Goal: Task Accomplishment & Management: Manage account settings

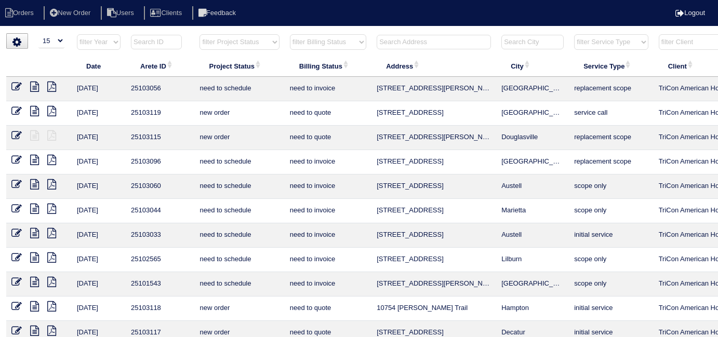
select select "15"
click at [306, 36] on select "filter Billing Status -- Any Billing Status -- need to quote quoted need to inv…" at bounding box center [328, 42] width 76 height 16
click at [290, 34] on select "filter Billing Status -- Any Billing Status -- need to quote quoted need to inv…" at bounding box center [328, 42] width 76 height 16
select select "in quickbooks"
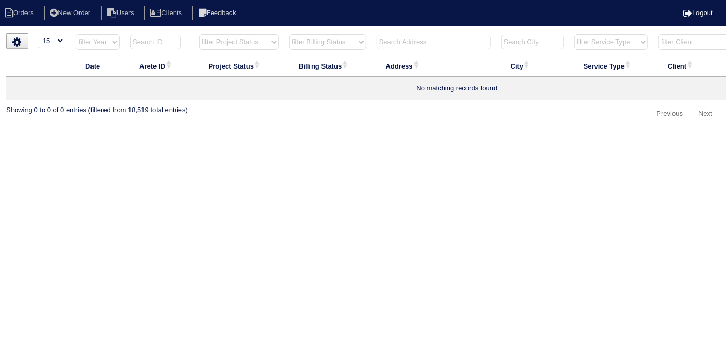
click at [334, 38] on select "filter Billing Status -- Any Billing Status -- need to quote quoted need to inv…" at bounding box center [327, 42] width 77 height 16
select select
click at [289, 34] on select "filter Billing Status -- Any Billing Status -- need to quote quoted need to inv…" at bounding box center [327, 42] width 77 height 16
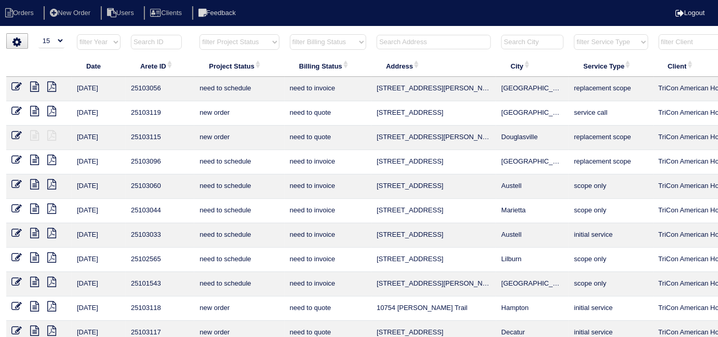
click at [390, 34] on th at bounding box center [434, 44] width 125 height 21
click at [419, 36] on input "text" at bounding box center [434, 42] width 114 height 15
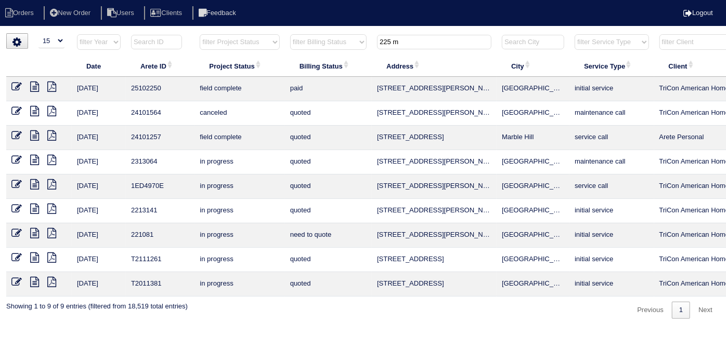
type input "225 m"
click at [35, 88] on icon at bounding box center [34, 87] width 9 height 10
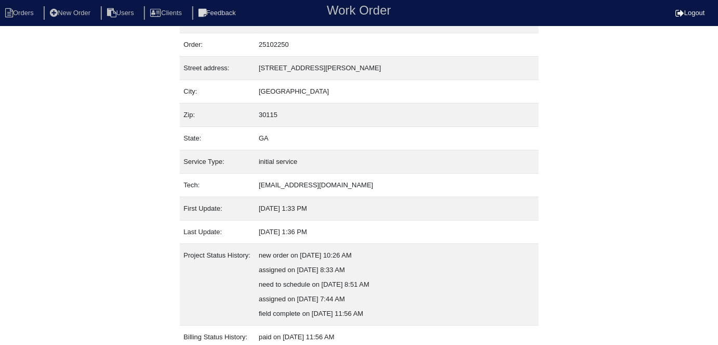
scroll to position [98, 0]
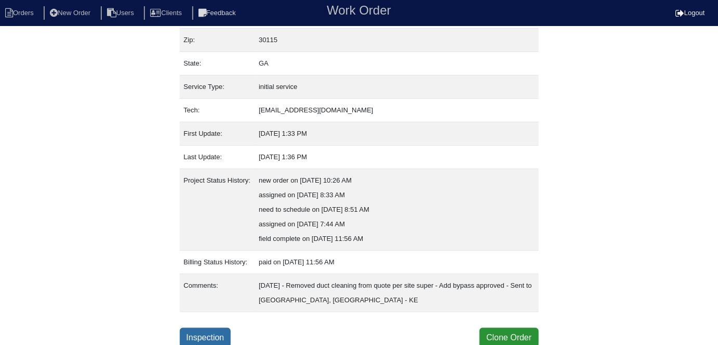
click at [206, 336] on link "Inspection" at bounding box center [205, 337] width 51 height 20
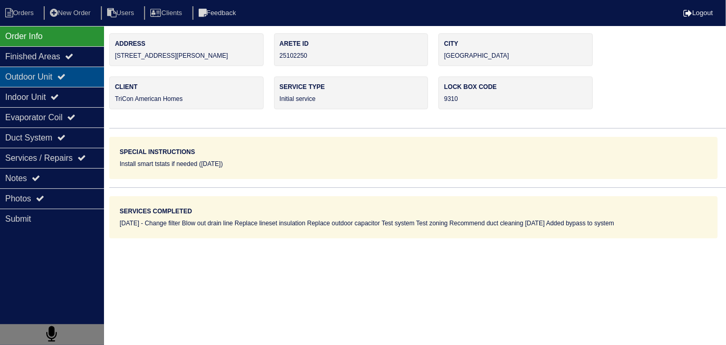
click at [82, 86] on div "Outdoor Unit" at bounding box center [52, 77] width 104 height 20
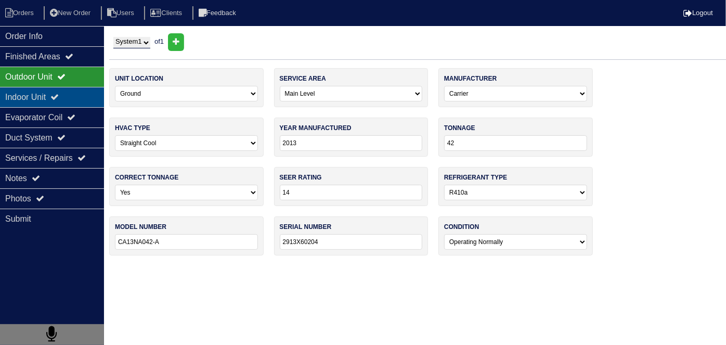
click at [75, 92] on div "Indoor Unit" at bounding box center [52, 97] width 104 height 20
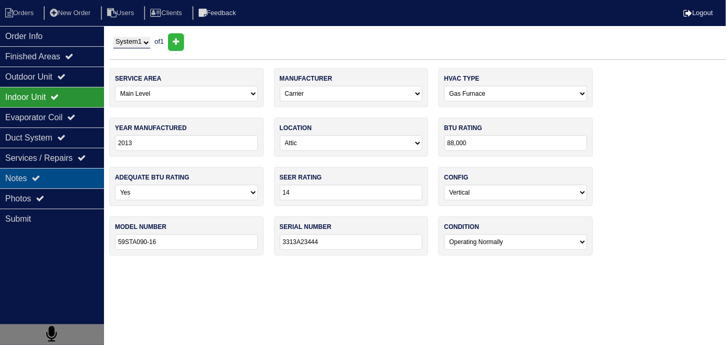
click at [76, 171] on div "Notes" at bounding box center [52, 178] width 104 height 20
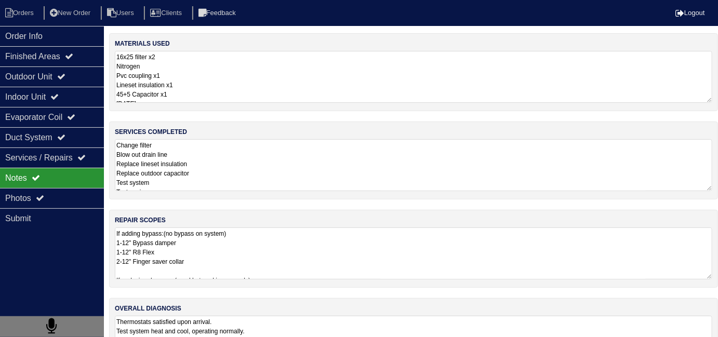
click at [267, 170] on textarea "Change filter Blow out drain line Replace lineset insulation Replace outdoor ca…" at bounding box center [414, 165] width 598 height 52
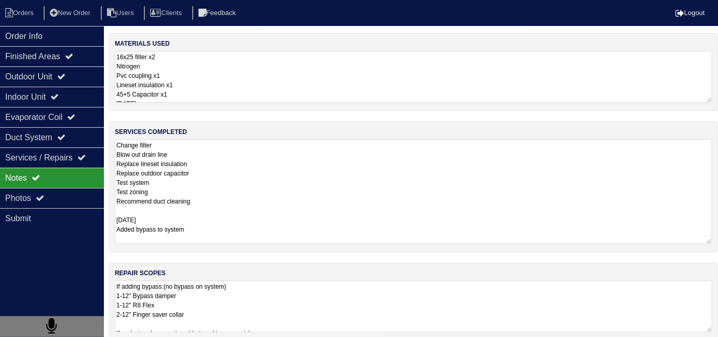
click at [310, 224] on textarea "Change filter Blow out drain line Replace lineset insulation Replace outdoor ca…" at bounding box center [414, 191] width 598 height 105
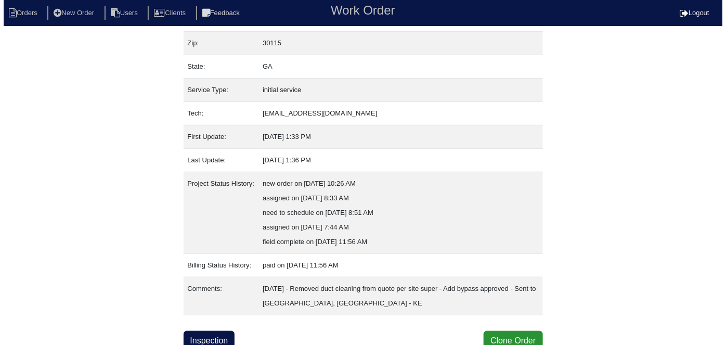
scroll to position [98, 0]
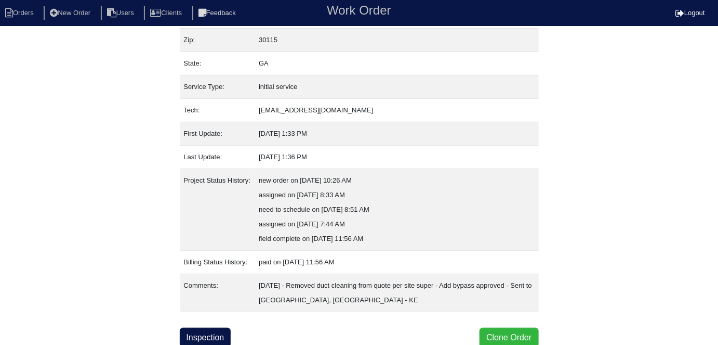
click at [484, 333] on button "Clone Order" at bounding box center [509, 337] width 59 height 20
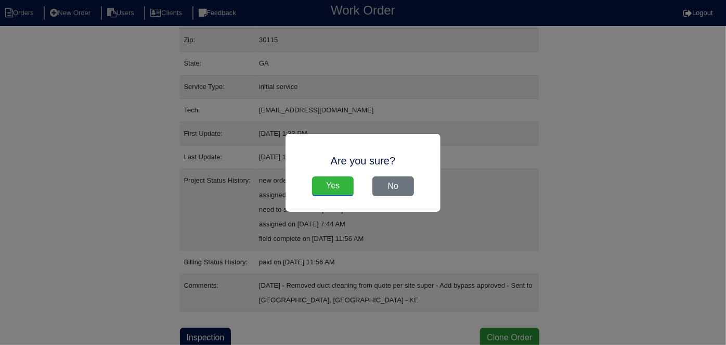
click at [341, 186] on input "Yes" at bounding box center [333, 186] width 42 height 20
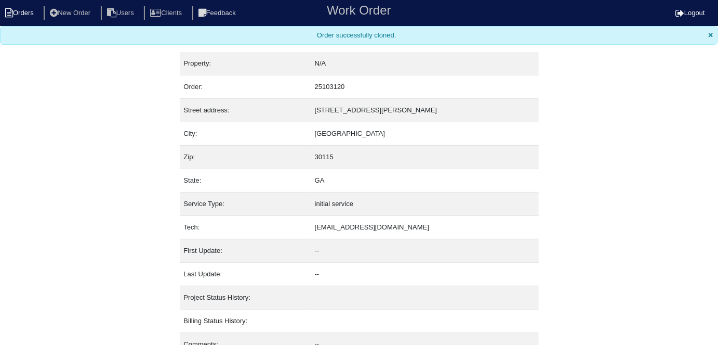
click at [32, 7] on li "Orders" at bounding box center [21, 13] width 42 height 14
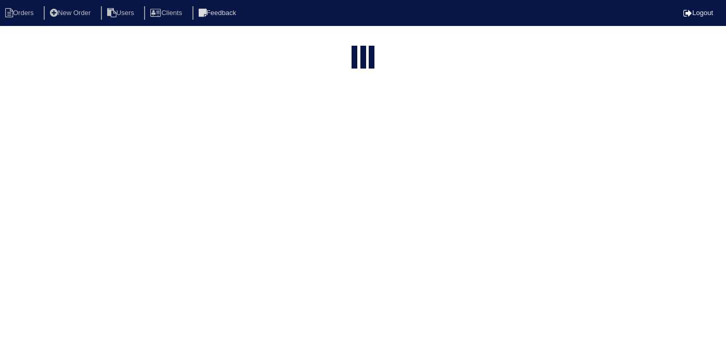
select select "15"
type input "225 m"
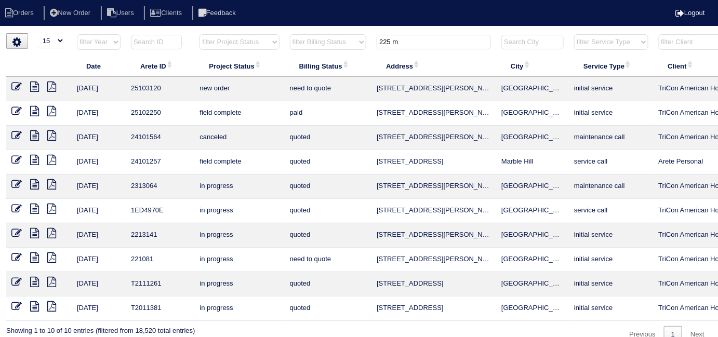
click at [14, 86] on icon at bounding box center [16, 87] width 10 height 10
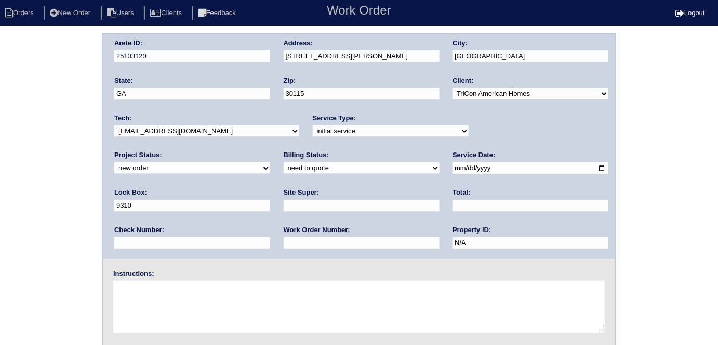
click at [313, 128] on select "-select- initial service basic service maintenance call replacement scope servi…" at bounding box center [391, 130] width 156 height 11
select select "service call"
click at [313, 125] on select "-select- initial service basic service maintenance call replacement scope servi…" at bounding box center [391, 130] width 156 height 11
click at [284, 207] on input "text" at bounding box center [362, 206] width 156 height 12
type input "James Wright"
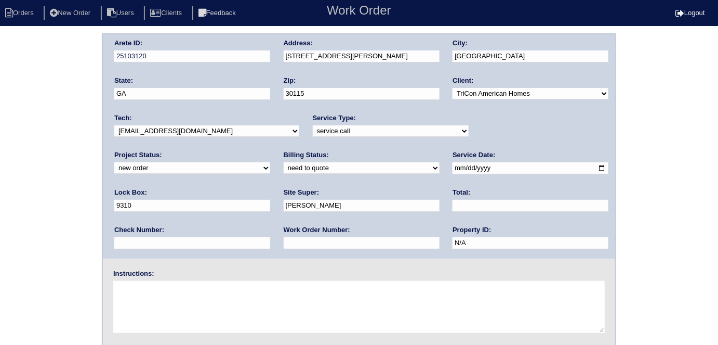
click at [158, 297] on textarea at bounding box center [359, 307] width 492 height 52
type textarea "No cool 210-440-0406"
click at [46, 224] on div "Arete ID: 25103120 Address: 225 Manous Way City: Canton State: GA Zip: 30115 Cl…" at bounding box center [359, 243] width 718 height 421
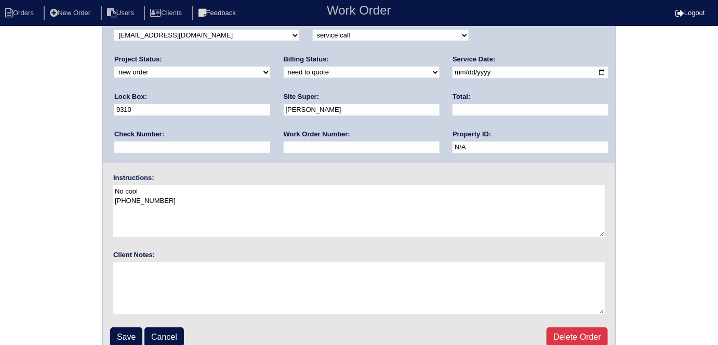
scroll to position [107, 0]
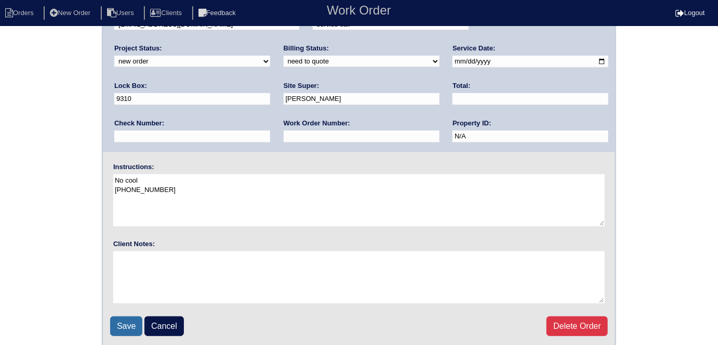
click at [116, 326] on input "Save" at bounding box center [126, 326] width 32 height 20
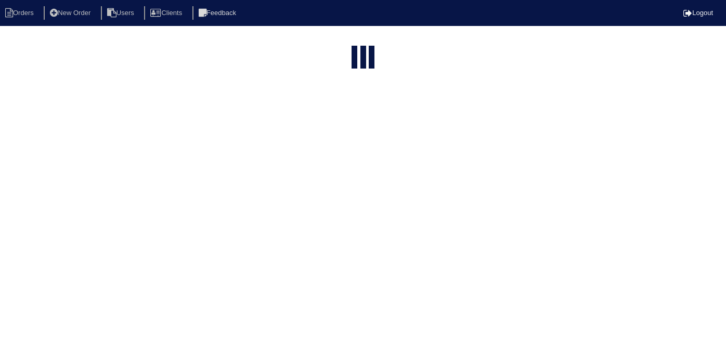
select select "15"
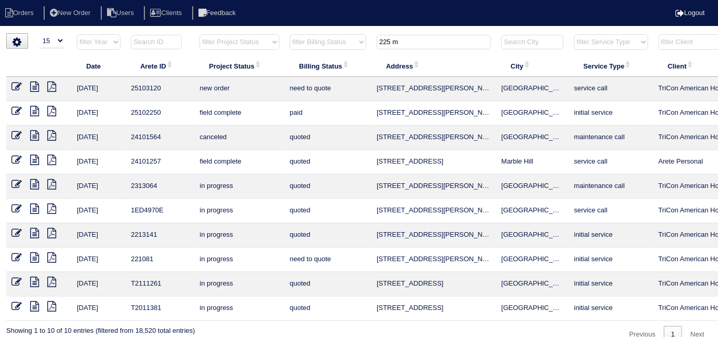
drag, startPoint x: 422, startPoint y: 42, endPoint x: 349, endPoint y: 36, distance: 73.0
click at [352, 36] on tr "filter Year -- Any Year -- 2025 2024 2023 2022 2021 2020 2019 filter Project St…" at bounding box center [456, 44] width 901 height 21
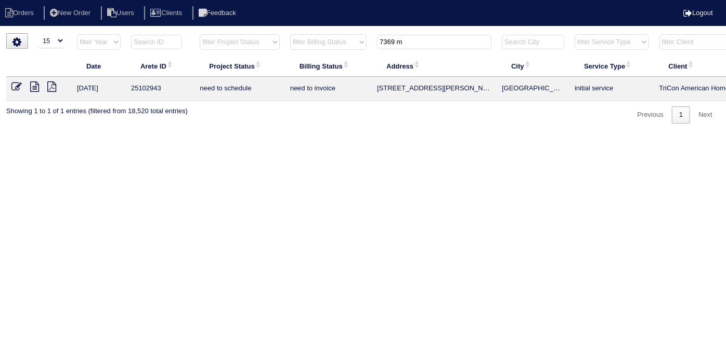
type input "7369 m"
drag, startPoint x: 419, startPoint y: 38, endPoint x: 352, endPoint y: 19, distance: 69.8
click at [354, 33] on body "Orders New Order Users Clients Feedback Logout Orders New Order Users Clients M…" at bounding box center [363, 78] width 726 height 90
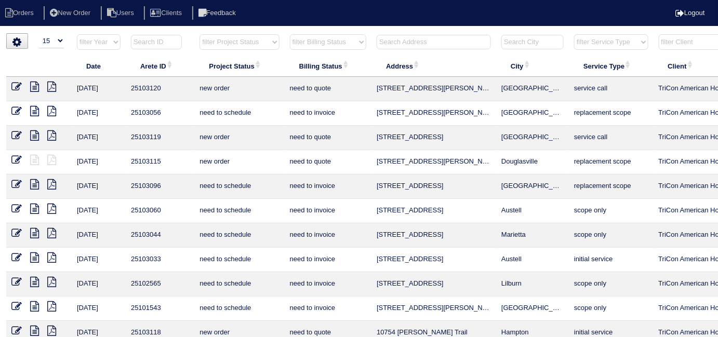
click at [406, 42] on input "text" at bounding box center [434, 42] width 114 height 15
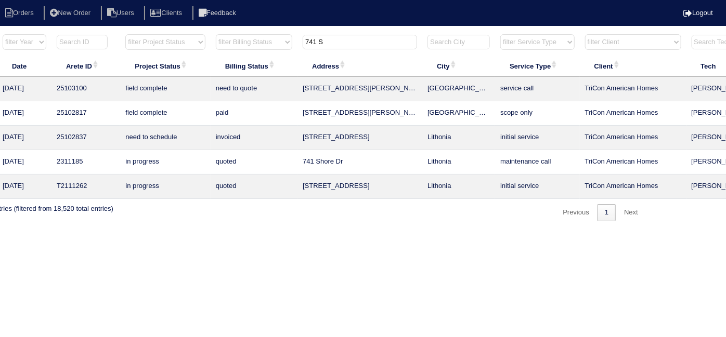
scroll to position [0, 181]
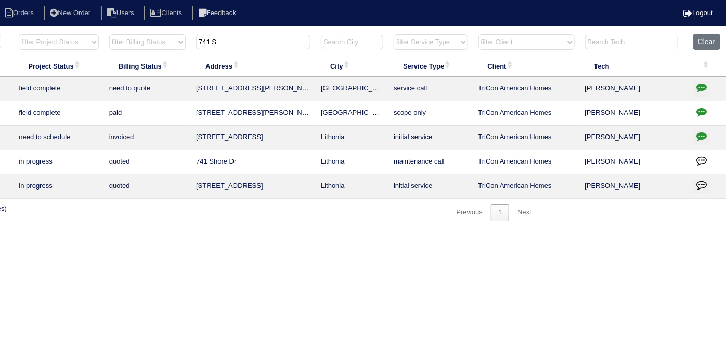
type input "741 S"
click at [700, 115] on icon "button" at bounding box center [701, 112] width 10 height 10
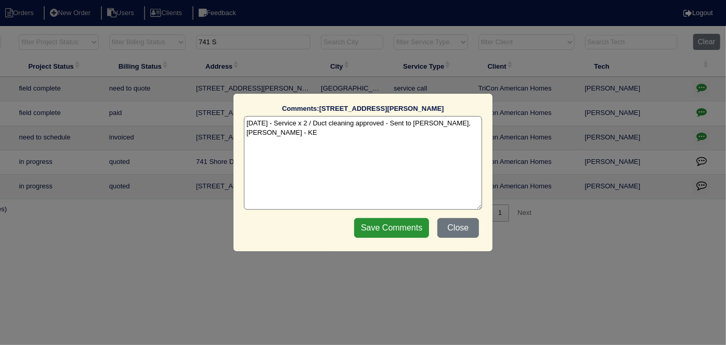
click at [481, 123] on textarea "8/6/25 - Service x 2 / Duct cleaning approved - Sent to Dan, Payton - KE" at bounding box center [363, 163] width 238 height 94
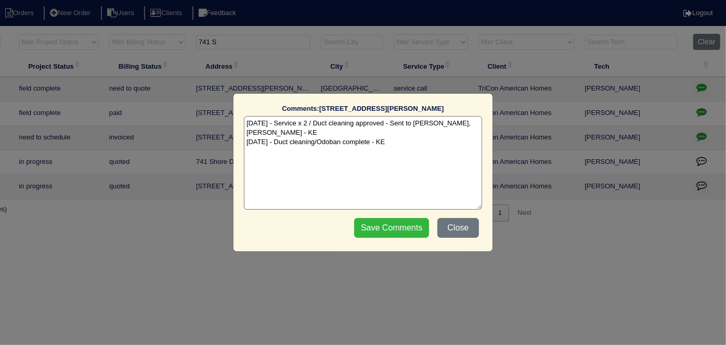
click at [399, 231] on input "Save Comments" at bounding box center [391, 228] width 75 height 20
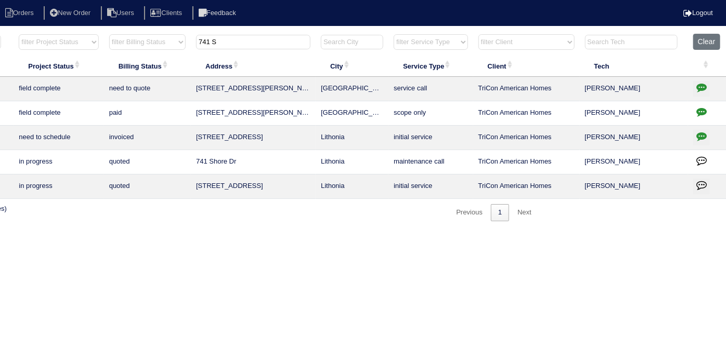
click at [698, 87] on icon "button" at bounding box center [701, 87] width 10 height 10
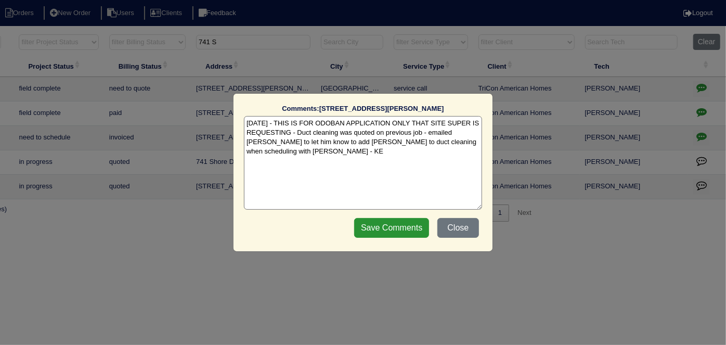
click at [283, 155] on textarea "8/21/25 - THIS IS FOR ODOBAN APPLICATION ONLY THAT SITE SUPER IS REQUESTING - D…" at bounding box center [363, 163] width 238 height 94
type textarea "8/21/25 - THIS IS FOR ODOBAN APPLICATION ONLY THAT SITE SUPER IS REQUESTING - D…"
click at [401, 233] on input "Save Comments" at bounding box center [391, 228] width 75 height 20
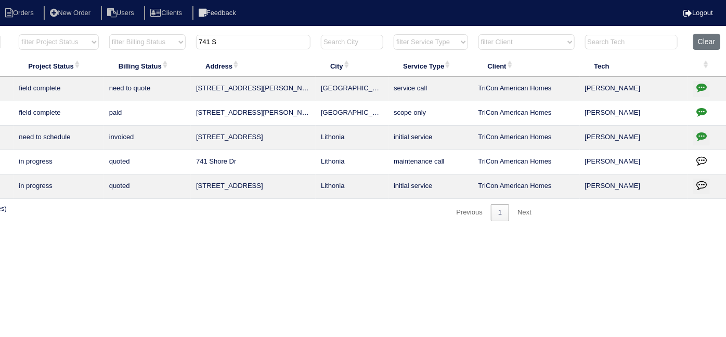
click at [396, 232] on html "Orders New Order Users Clients Feedback Logout Orders New Order Users Clients M…" at bounding box center [182, 116] width 726 height 232
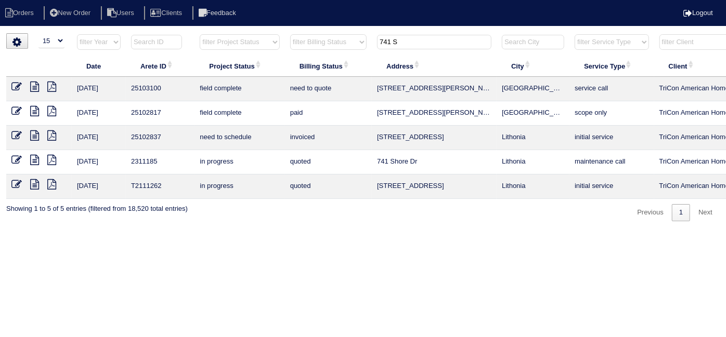
click at [17, 84] on icon at bounding box center [16, 87] width 10 height 10
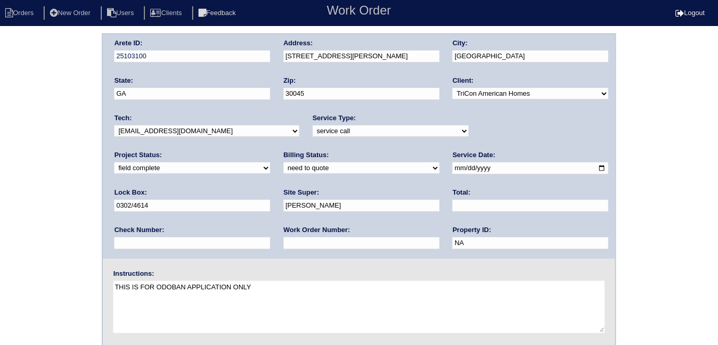
click at [284, 164] on select "need to quote quoted need to invoice invoiced paid warranty purchase order need…" at bounding box center [362, 167] width 156 height 11
select select "quoted"
click at [284, 162] on select "need to quote quoted need to invoice invoiced paid warranty purchase order need…" at bounding box center [362, 167] width 156 height 11
click at [284, 238] on input "text" at bounding box center [362, 243] width 156 height 12
click at [199, 127] on div "Tech: -select- aretesmg+backup-tech@gmail.com benjohnholt88@gmail.com callisonh…" at bounding box center [206, 127] width 185 height 29
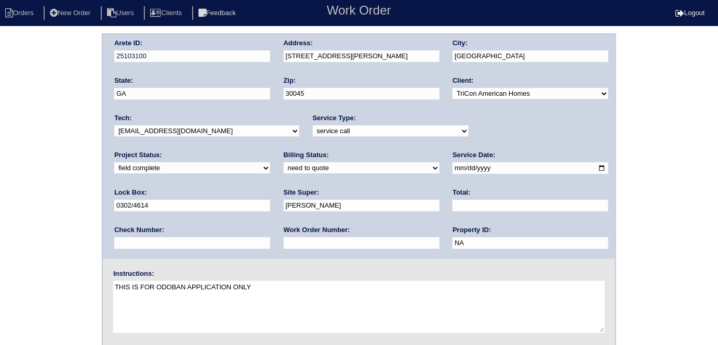
drag, startPoint x: 180, startPoint y: 244, endPoint x: 180, endPoint y: 238, distance: 6.8
click at [284, 244] on input "text" at bounding box center [362, 243] width 156 height 12
type input "requested"
click at [453, 207] on input "text" at bounding box center [531, 206] width 156 height 12
type input "225.00"
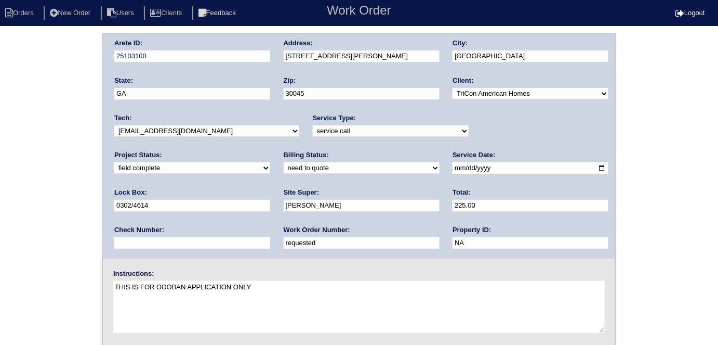
click at [0, 183] on div "Arete ID: 25103100 Address: 741 Simon Park Cir City: Lawrenceville State: GA Zi…" at bounding box center [359, 243] width 718 height 421
click at [251, 50] on div "Arete ID: 25103100 Address: 741 Simon Park Cir City: Lawrenceville State: GA Zi…" at bounding box center [359, 146] width 513 height 224
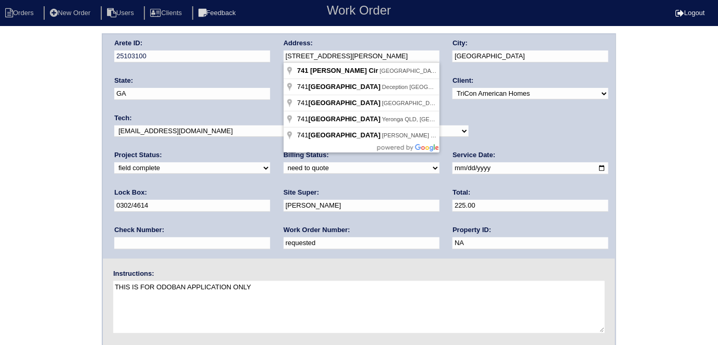
click at [72, 180] on div "Arete ID: 25103100 Address: 741 Simon Park Cir City: Lawrenceville State: GA Zi…" at bounding box center [359, 243] width 718 height 421
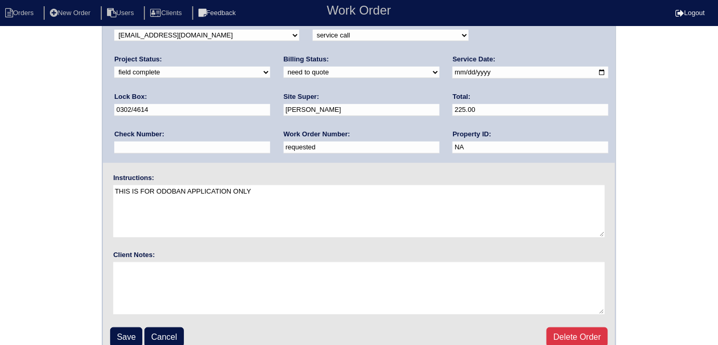
scroll to position [107, 0]
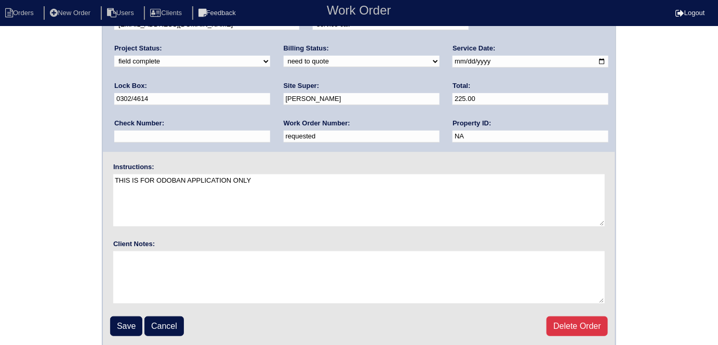
drag, startPoint x: 121, startPoint y: 323, endPoint x: 116, endPoint y: 309, distance: 14.3
click at [121, 322] on input "Save" at bounding box center [126, 326] width 32 height 20
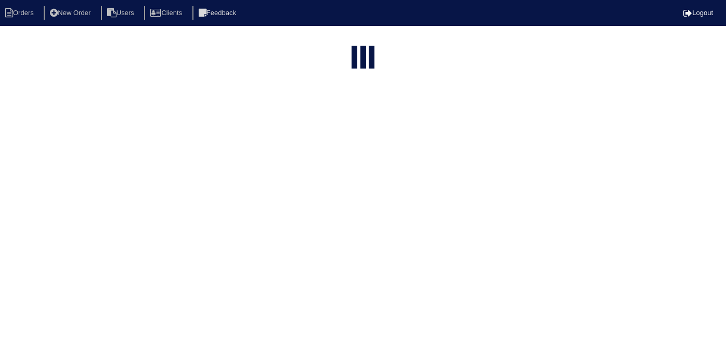
select select "15"
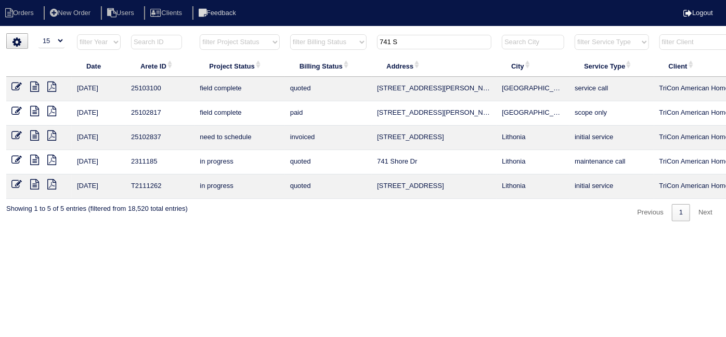
click at [37, 86] on icon at bounding box center [34, 87] width 9 height 10
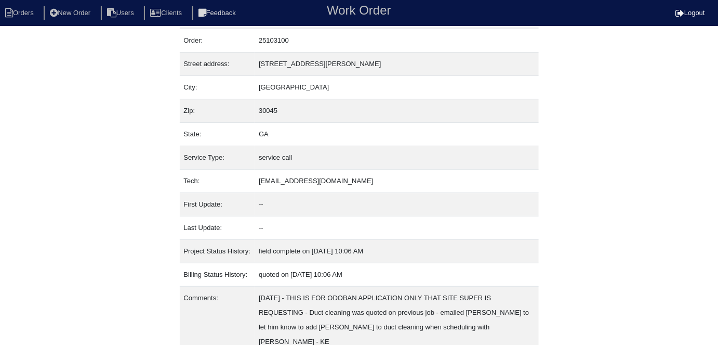
scroll to position [84, 0]
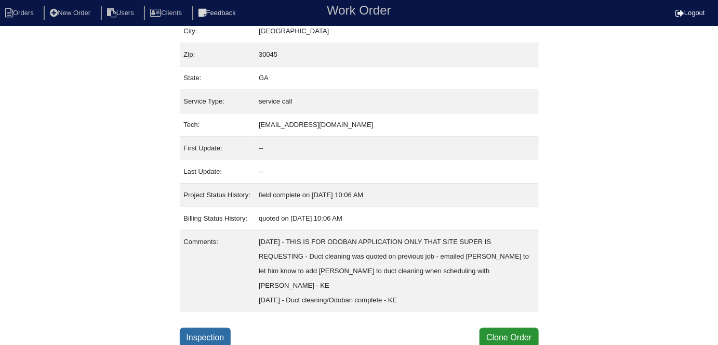
click at [203, 327] on link "Inspection" at bounding box center [205, 337] width 51 height 20
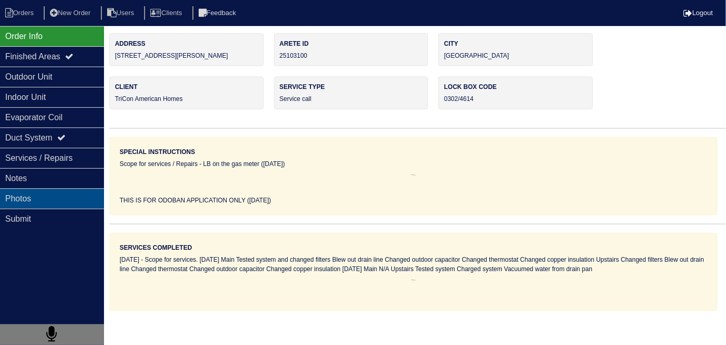
click at [34, 195] on div "Photos" at bounding box center [52, 198] width 104 height 20
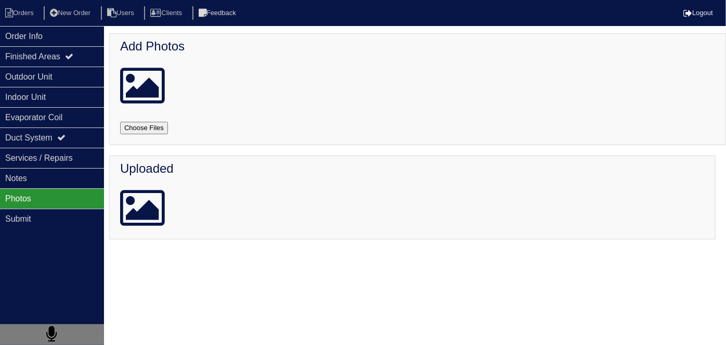
click at [144, 128] on input "file" at bounding box center [156, 128] width 73 height 12
type input "C:\fakepath\20250822_105339_copy_1009x1346.jpg"
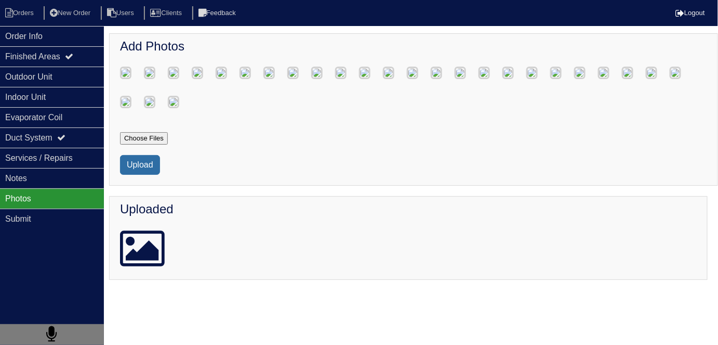
click at [145, 175] on button "Upload" at bounding box center [140, 165] width 40 height 20
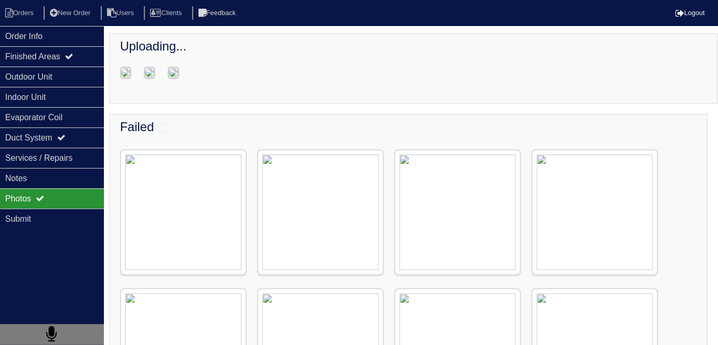
click at [364, 82] on div "Uploading..." at bounding box center [413, 68] width 609 height 70
click at [19, 71] on div "Outdoor Unit" at bounding box center [52, 77] width 104 height 20
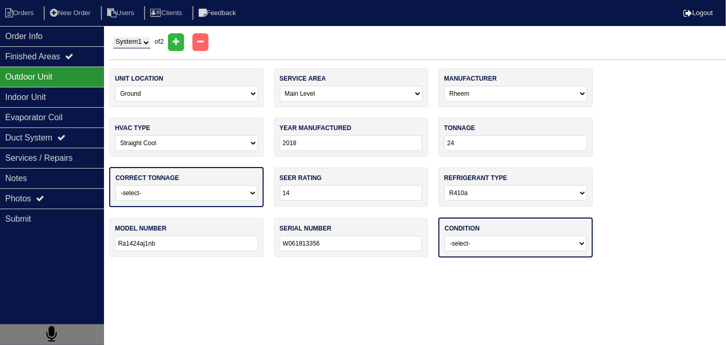
click at [134, 43] on select "System 1 System 2" at bounding box center [131, 42] width 37 height 11
click at [113, 37] on select "System 1 System 2" at bounding box center [131, 42] width 37 height 11
click at [132, 44] on select "System 1 System 2" at bounding box center [131, 42] width 37 height 11
select select "2"
click at [113, 37] on select "System 1 System 2" at bounding box center [131, 42] width 37 height 11
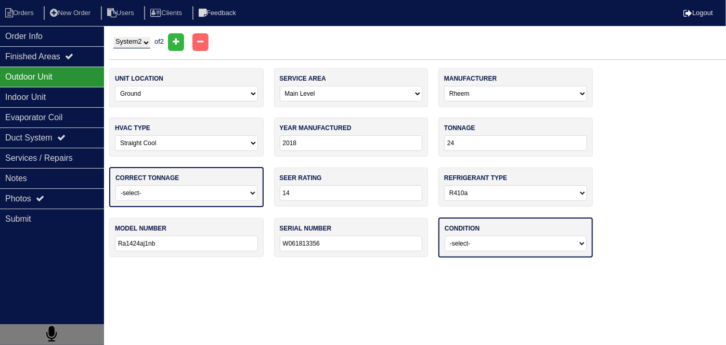
select select "1"
type input "30"
type input "Ra1430aj1nb"
type input "W111826866"
click at [56, 39] on div "Order Info" at bounding box center [52, 36] width 104 height 20
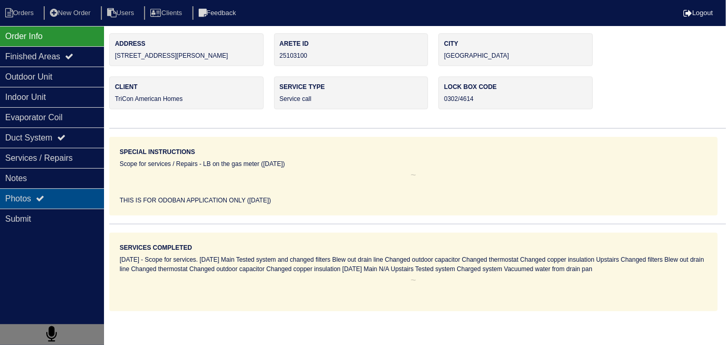
click at [54, 196] on div "Photos" at bounding box center [52, 198] width 104 height 20
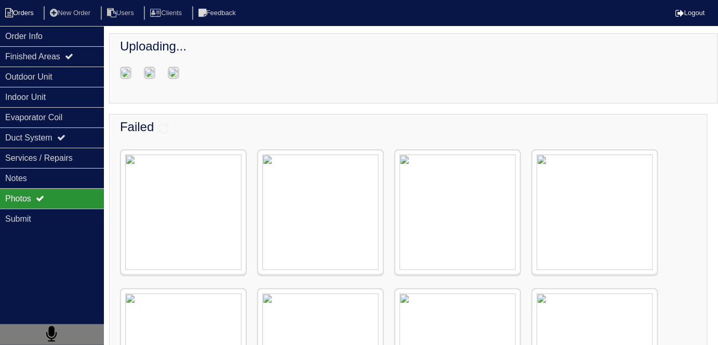
click at [29, 12] on li "Orders" at bounding box center [21, 13] width 42 height 14
select select "15"
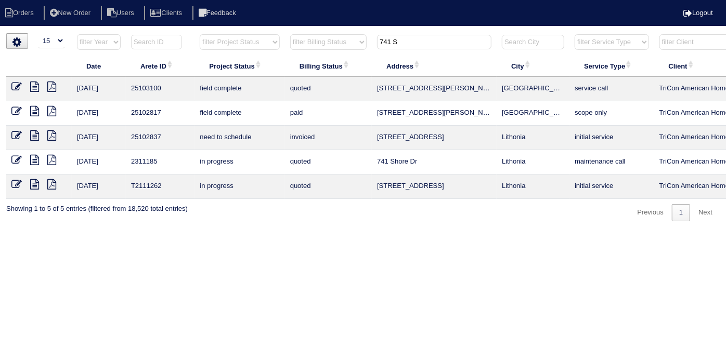
drag, startPoint x: 416, startPoint y: 43, endPoint x: 170, endPoint y: -18, distance: 252.8
click at [170, 0] on html "Orders New Order Users Clients Feedback Logout Orders New Order Users Clients M…" at bounding box center [363, 116] width 726 height 232
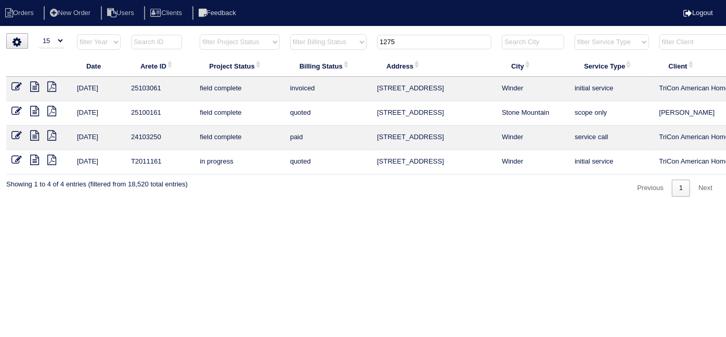
scroll to position [0, 181]
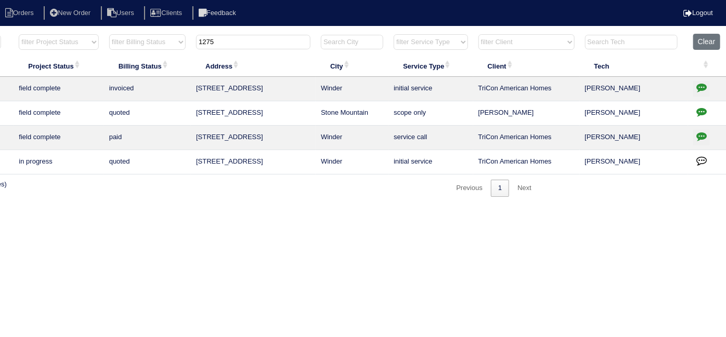
type input "1275"
click at [704, 133] on icon "button" at bounding box center [701, 136] width 10 height 10
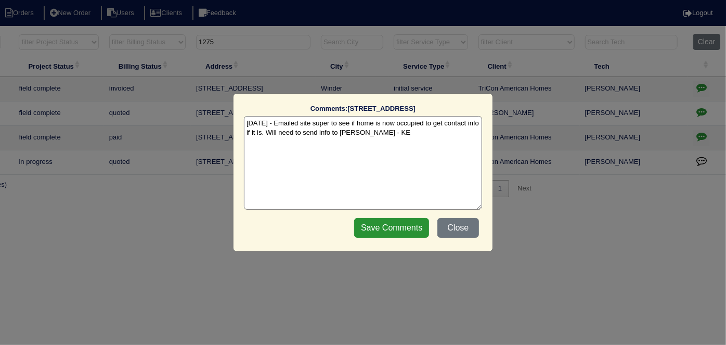
click at [417, 129] on textarea "12/9/24 - Emailed site super to see if home is now occupied to get contact info…" at bounding box center [363, 163] width 238 height 94
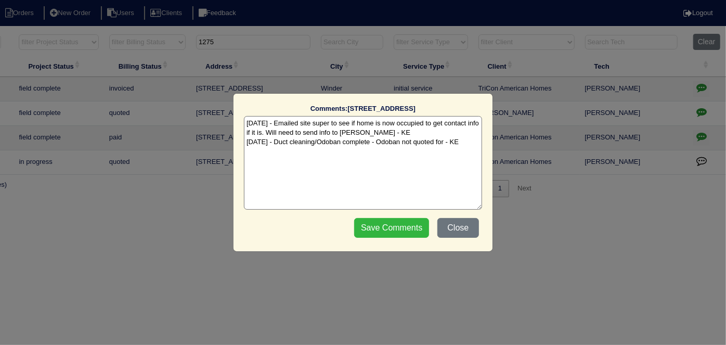
click at [383, 234] on input "Save Comments" at bounding box center [391, 228] width 75 height 20
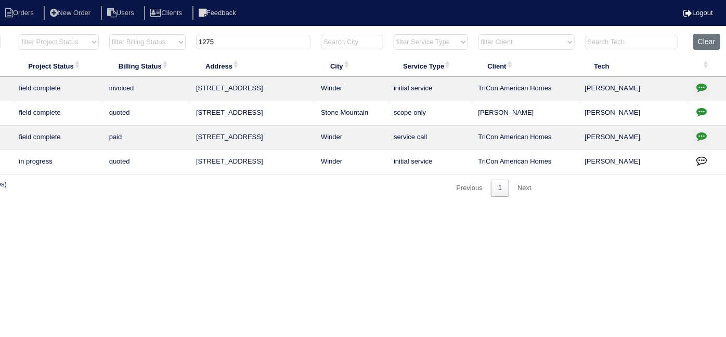
click at [702, 83] on icon "button" at bounding box center [701, 87] width 10 height 10
type textarea "8/20/25 - WO put in Appian - changed from scope only to initial service - KE"
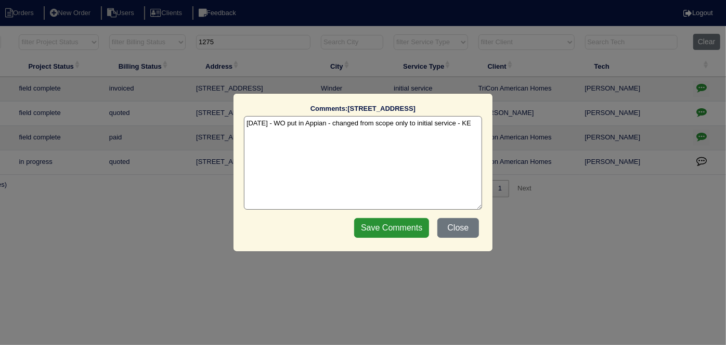
click at [474, 125] on textarea "8/20/25 - WO put in Appian - changed from scope only to initial service - KE" at bounding box center [363, 163] width 238 height 94
click at [464, 221] on button "Close" at bounding box center [458, 228] width 42 height 20
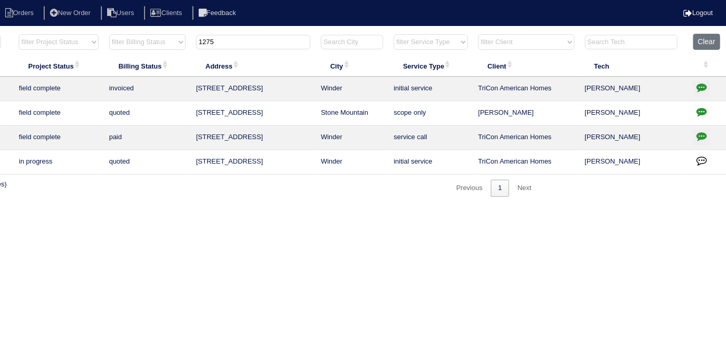
drag, startPoint x: 234, startPoint y: 45, endPoint x: 206, endPoint y: 40, distance: 27.9
click at [206, 40] on input "1275" at bounding box center [253, 42] width 114 height 15
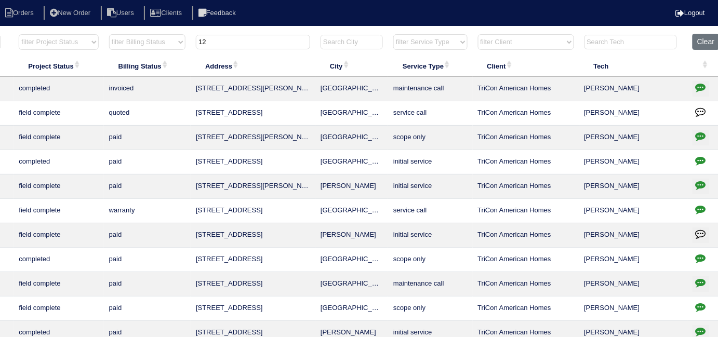
type input "1"
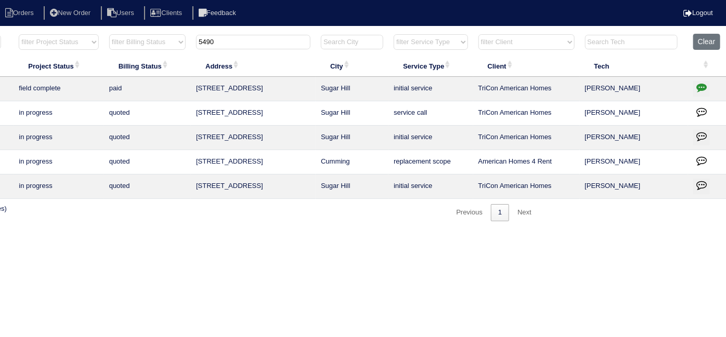
type input "5490"
click at [699, 85] on icon "button" at bounding box center [701, 87] width 10 height 10
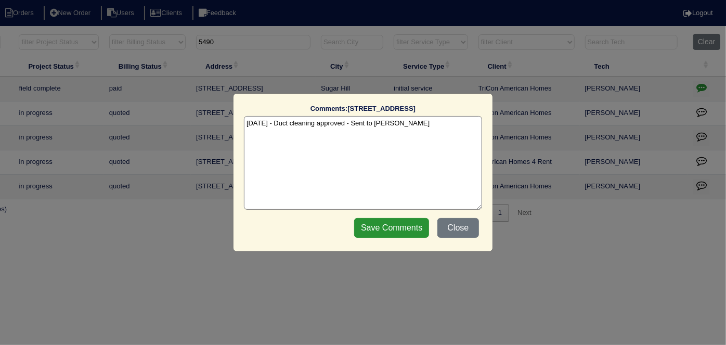
click at [414, 123] on textarea "7/21/25 - Duct cleaning approved - Sent to Dan - KE" at bounding box center [363, 163] width 238 height 94
type textarea "7/21/25 - Duct cleaning approved - Sent to Dan - KE 8/22/25 - Duct cleaning com…"
click at [402, 238] on div "Save Comments Close" at bounding box center [416, 228] width 131 height 26
click at [400, 226] on input "Save Comments" at bounding box center [391, 228] width 75 height 20
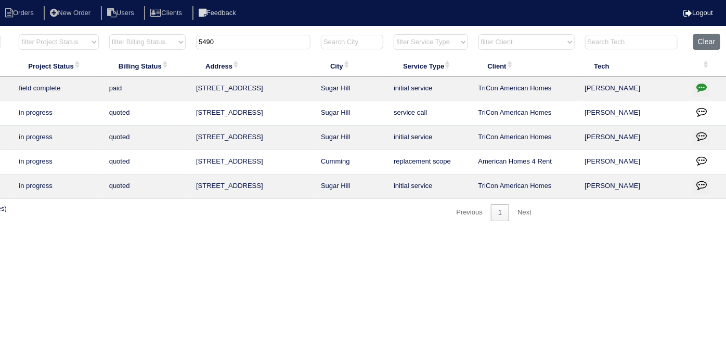
drag, startPoint x: 268, startPoint y: 38, endPoint x: 125, endPoint y: 13, distance: 144.6
click at [125, 33] on body "Orders New Order Users Clients Feedback Logout Orders New Order Users Clients M…" at bounding box center [182, 127] width 726 height 188
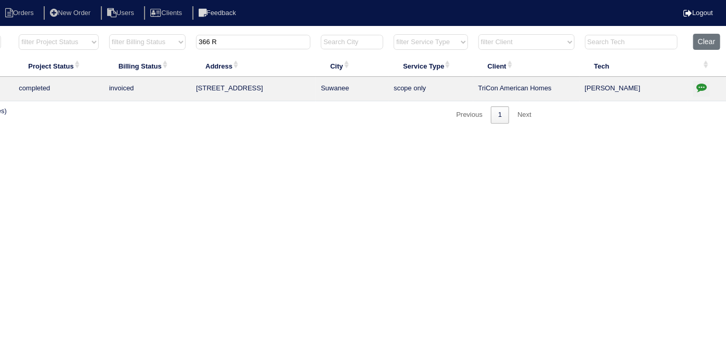
type input "366 R"
click at [696, 90] on icon "button" at bounding box center [701, 87] width 10 height 10
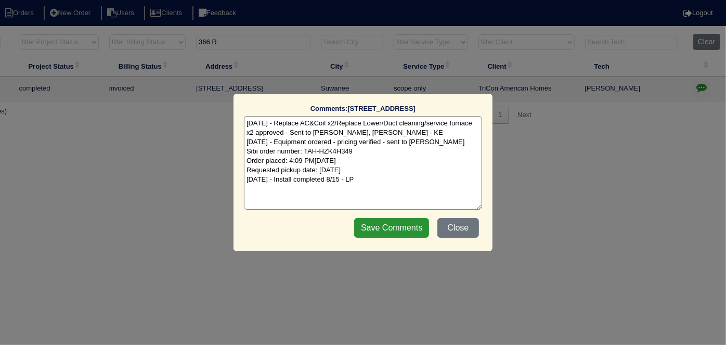
click at [379, 185] on textarea "8/8/25 - Replace AC&Coil x2/Replace Lower/Duct cleaning/service furnace x2 appr…" at bounding box center [363, 163] width 238 height 94
type textarea "8/8/25 - Replace AC&Coil x2/Replace Lower/Duct cleaning/service furnace x2 appr…"
click at [350, 224] on fieldset "Comments: 366 Regal Pines Ct The comments on file have changed since you starte…" at bounding box center [363, 172] width 238 height 137
drag, startPoint x: 375, startPoint y: 228, endPoint x: 380, endPoint y: 220, distance: 8.9
click at [375, 227] on input "Save Comments" at bounding box center [391, 228] width 75 height 20
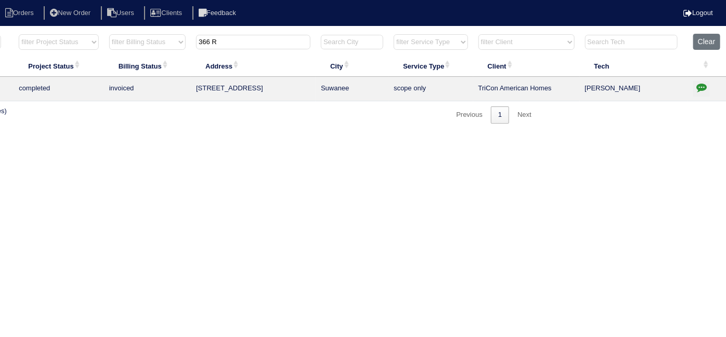
drag, startPoint x: 248, startPoint y: 45, endPoint x: 57, endPoint y: 33, distance: 191.1
click at [71, 30] on html "Orders New Order Users Clients Feedback Logout Orders New Order Users Clients M…" at bounding box center [182, 67] width 726 height 134
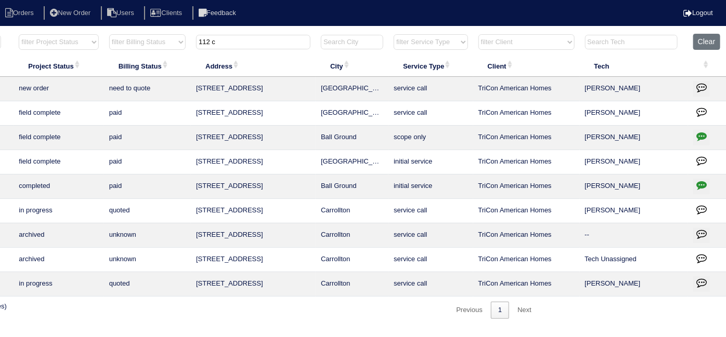
drag, startPoint x: 233, startPoint y: 42, endPoint x: 1, endPoint y: -14, distance: 238.5
click at [1, 0] on html "Orders New Order Users Clients Feedback Logout Orders New Order Users Clients M…" at bounding box center [182, 165] width 726 height 330
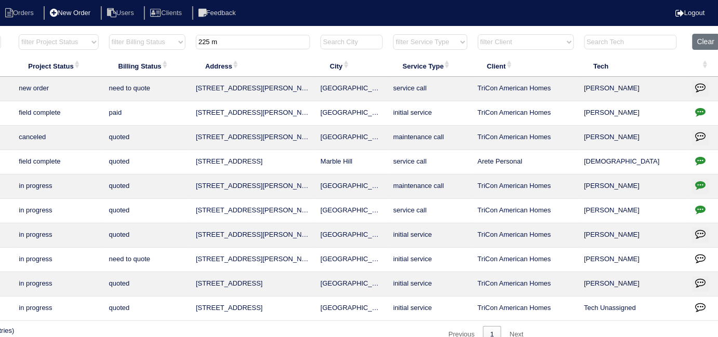
drag, startPoint x: 228, startPoint y: 37, endPoint x: 102, endPoint y: 11, distance: 128.6
click at [102, 33] on body "Orders New Order Users Clients Feedback Logout Orders New Order Users Clients M…" at bounding box center [178, 188] width 718 height 310
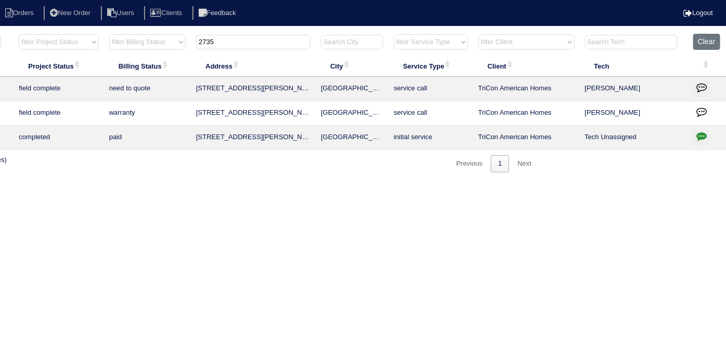
drag, startPoint x: 263, startPoint y: 44, endPoint x: 0, endPoint y: 1, distance: 266.6
click at [16, 30] on html "Orders New Order Users Clients Feedback Logout Orders New Order Users Clients M…" at bounding box center [182, 91] width 726 height 183
drag, startPoint x: 240, startPoint y: 27, endPoint x: 219, endPoint y: 33, distance: 21.7
click at [219, 29] on html "Orders New Order Users Clients Feedback Logout Orders New Order Users Clients M…" at bounding box center [182, 91] width 726 height 183
drag, startPoint x: 224, startPoint y: 37, endPoint x: 163, endPoint y: 39, distance: 60.3
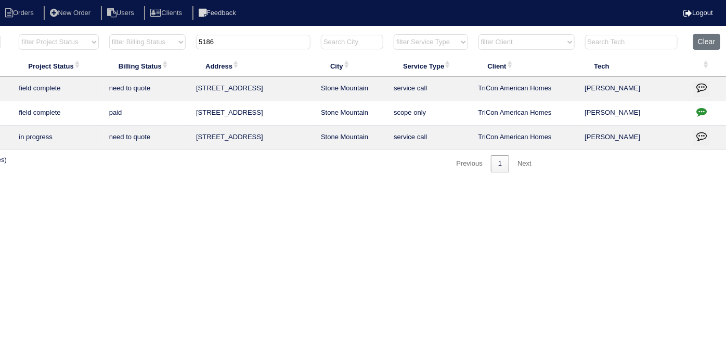
click at [163, 39] on tr "filter Year -- Any Year -- 2025 2024 2023 2022 2021 2020 2019 filter Project St…" at bounding box center [275, 44] width 901 height 21
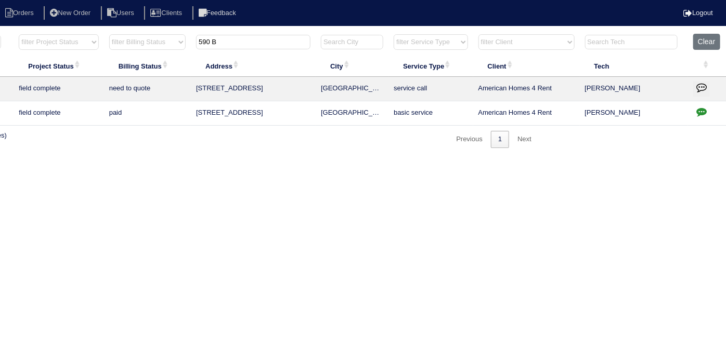
type input "590 B"
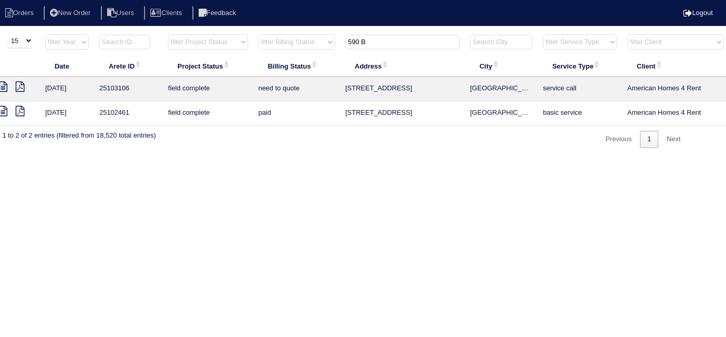
scroll to position [0, 0]
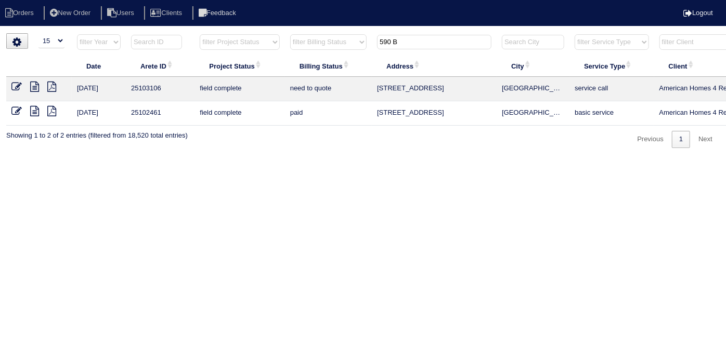
click at [34, 83] on icon at bounding box center [34, 87] width 9 height 10
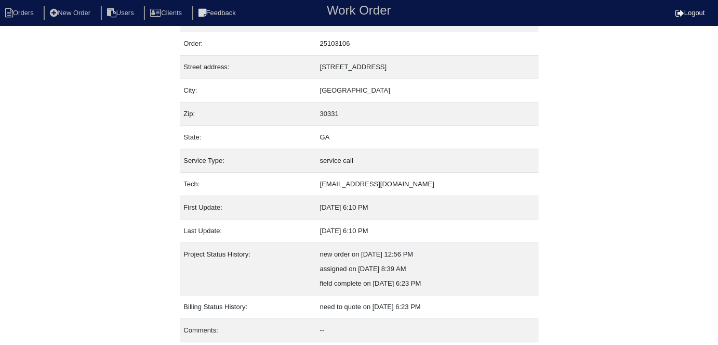
scroll to position [55, 0]
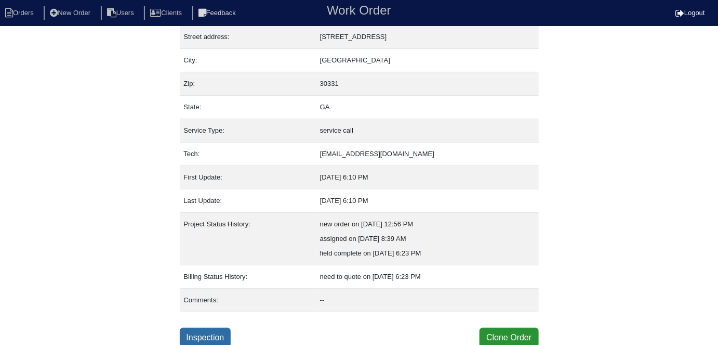
click at [209, 332] on link "Inspection" at bounding box center [205, 337] width 51 height 20
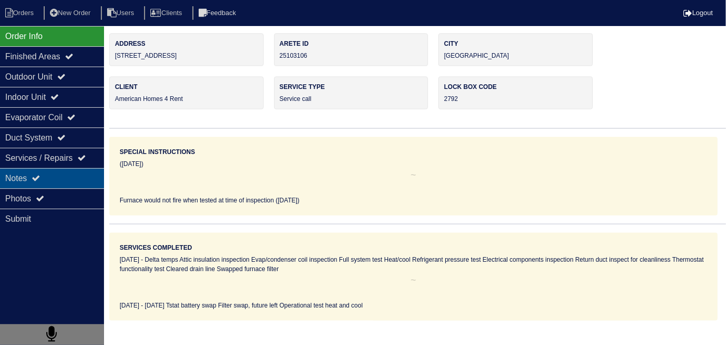
click at [22, 179] on div "Notes" at bounding box center [52, 178] width 104 height 20
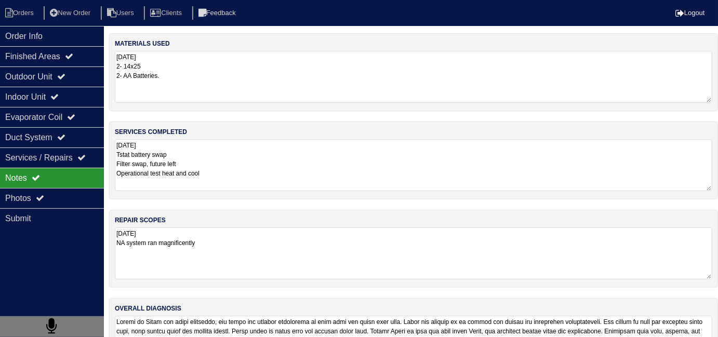
click at [297, 171] on textarea "08.23.25 Tstat battery swap Filter swap, future left Operational test heat and …" at bounding box center [414, 165] width 598 height 52
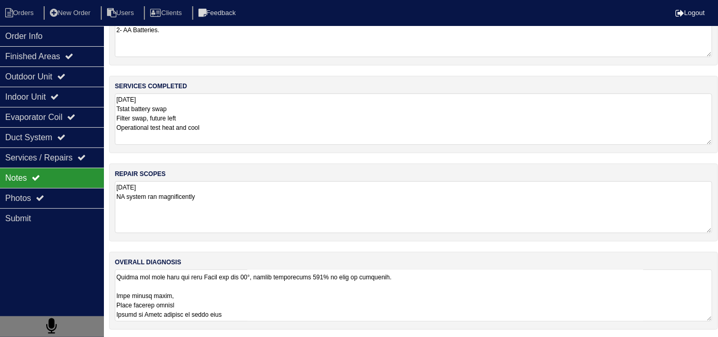
scroll to position [175, 0]
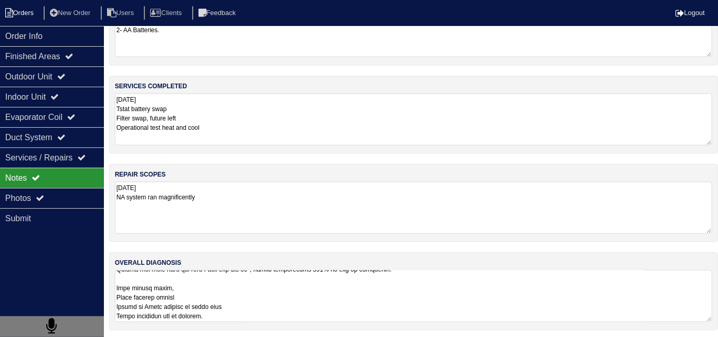
drag, startPoint x: 14, startPoint y: 11, endPoint x: 51, endPoint y: 5, distance: 37.9
click at [14, 10] on li "Orders" at bounding box center [21, 13] width 42 height 14
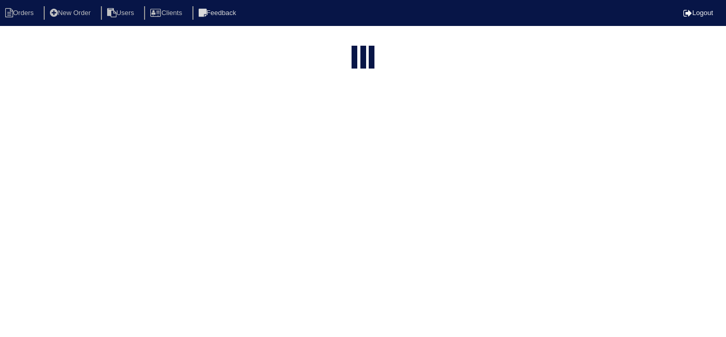
select select "15"
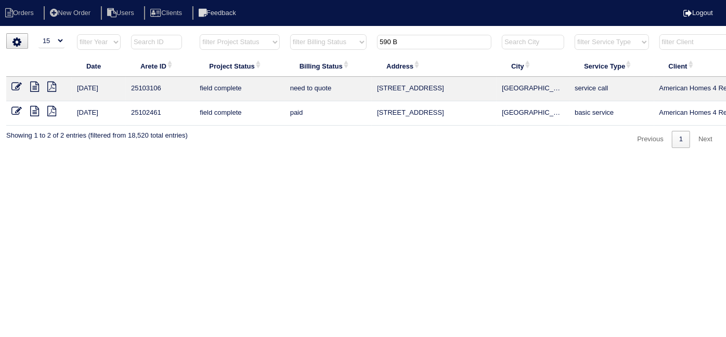
drag, startPoint x: 421, startPoint y: 50, endPoint x: 397, endPoint y: 49, distance: 24.0
click at [397, 49] on th "590 B" at bounding box center [434, 44] width 125 height 21
drag, startPoint x: 408, startPoint y: 43, endPoint x: 222, endPoint y: 0, distance: 190.0
click at [240, 33] on body "Orders New Order Users Clients Feedback Logout Orders New Order Users Clients M…" at bounding box center [363, 90] width 726 height 115
